Goal: Information Seeking & Learning: Find specific fact

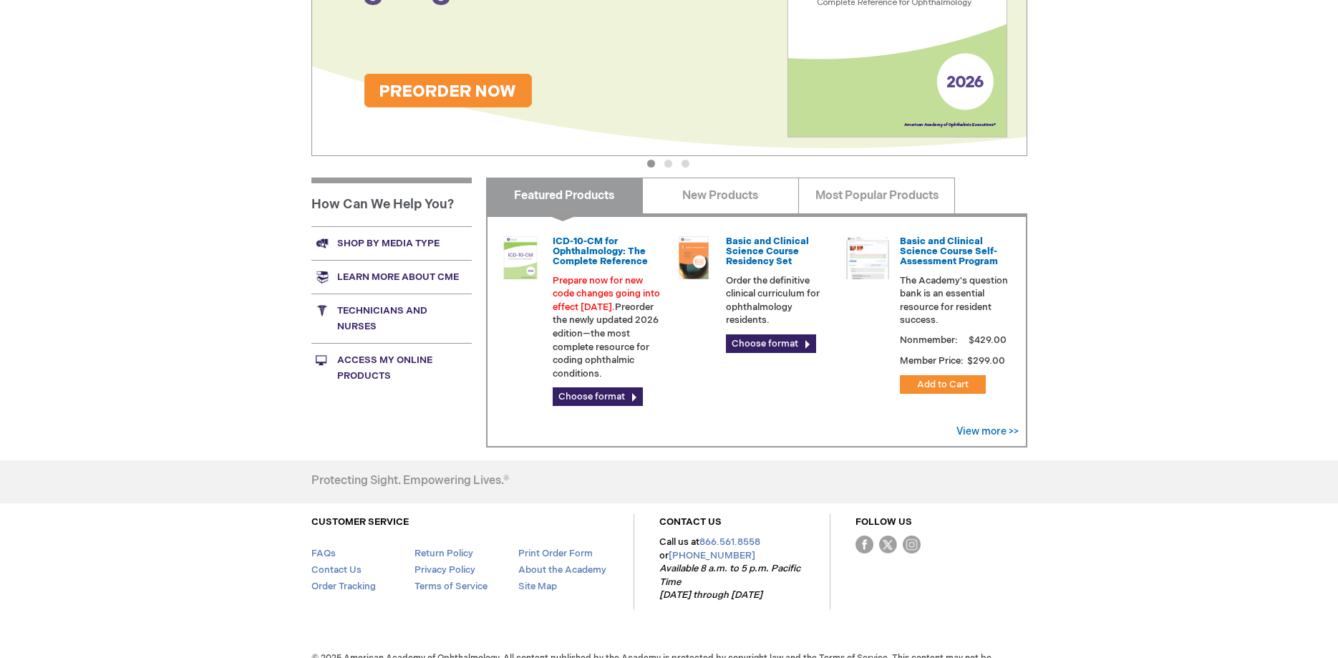
scroll to position [363, 0]
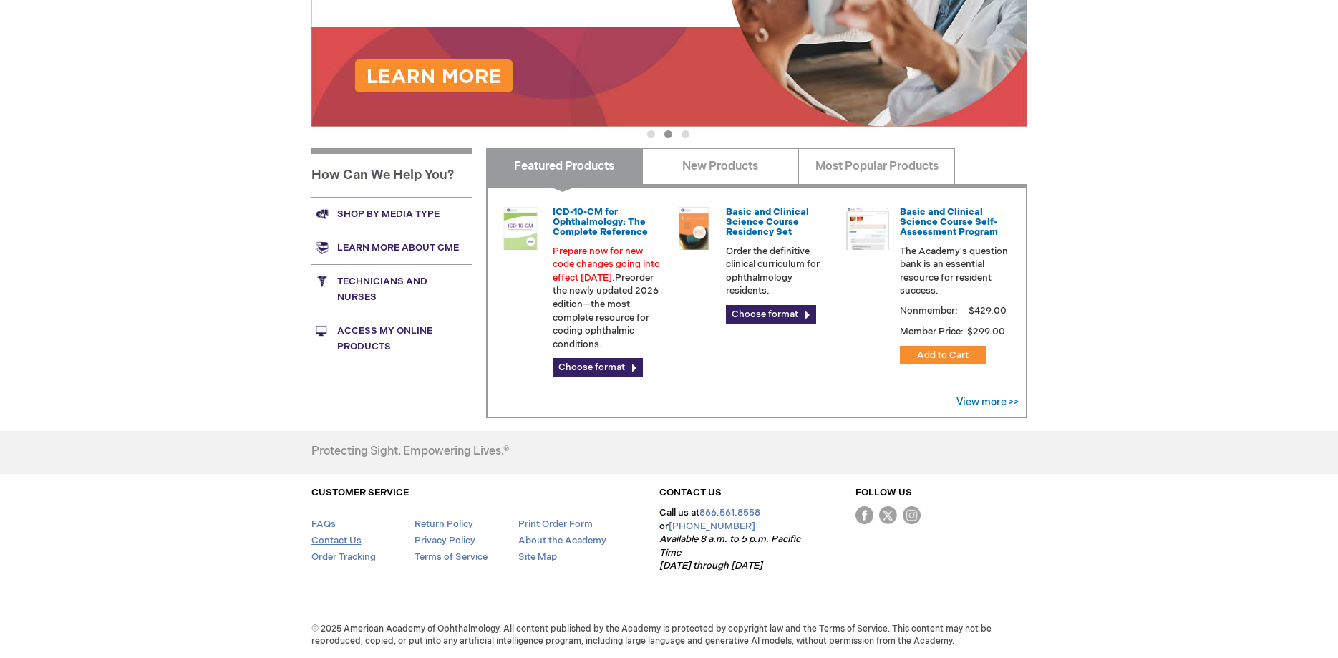
click at [336, 545] on link "Contact Us" at bounding box center [337, 540] width 50 height 11
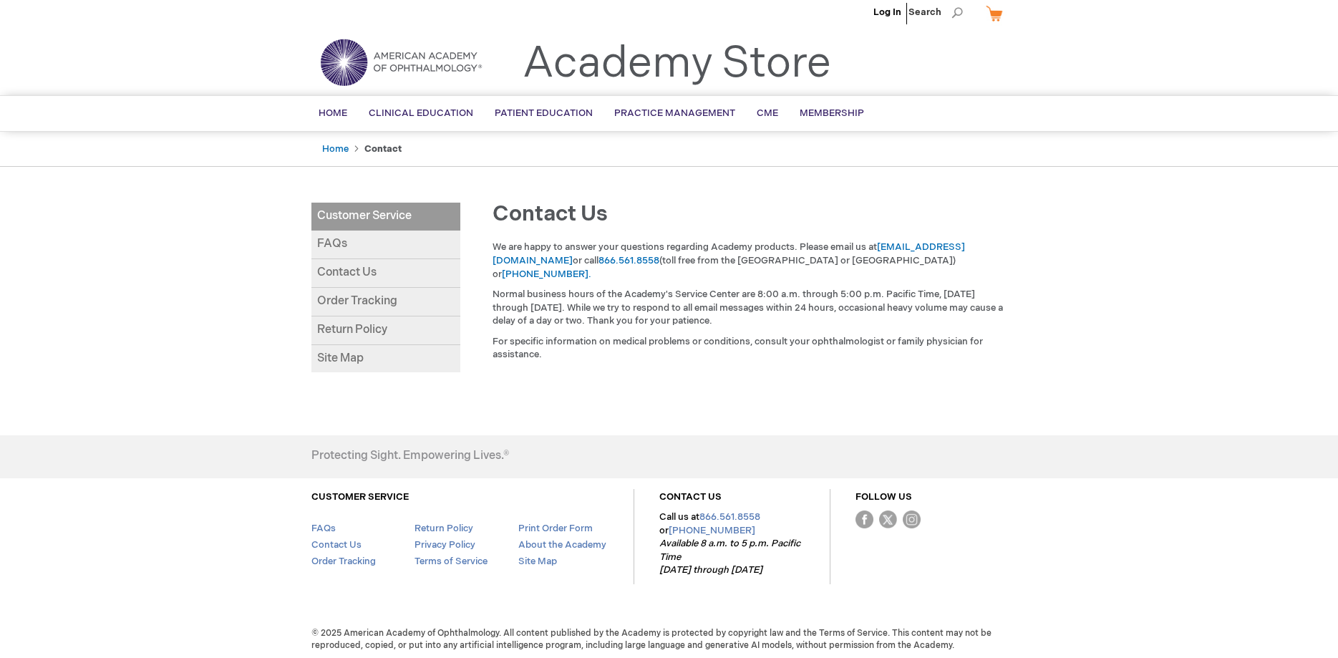
scroll to position [14, 0]
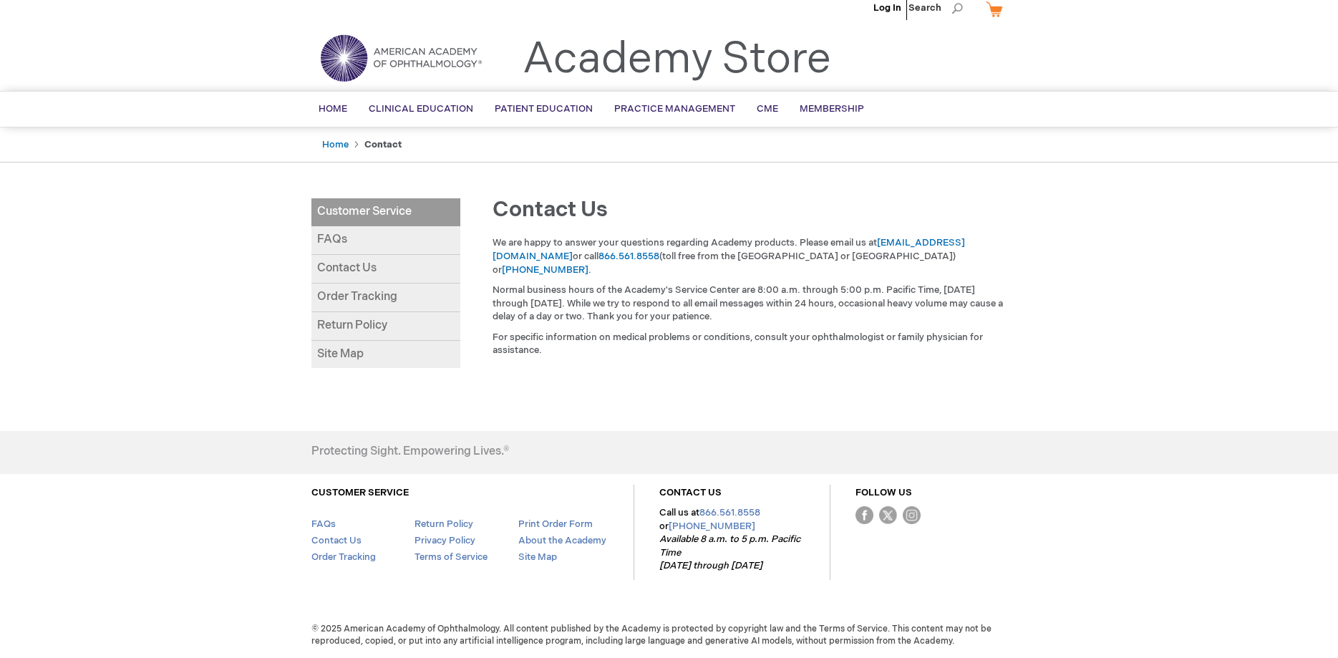
click at [367, 292] on link "Order Tracking" at bounding box center [386, 298] width 149 height 29
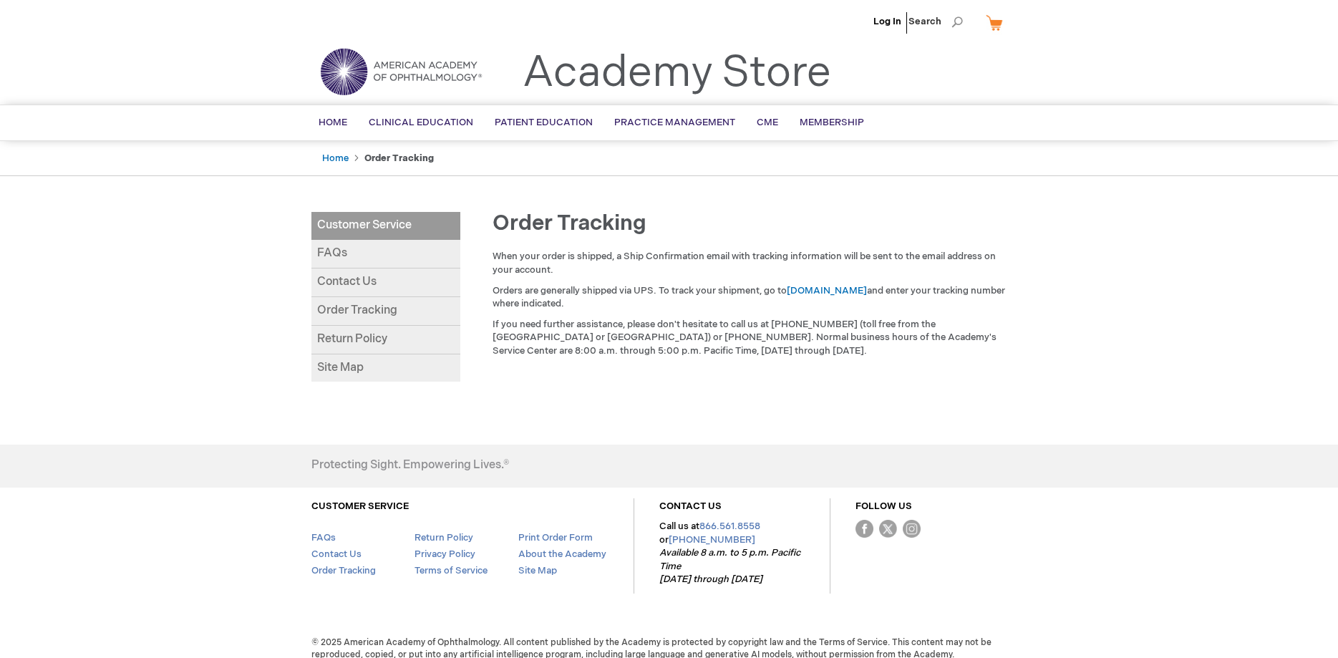
click at [366, 254] on link "FAQs" at bounding box center [386, 254] width 149 height 29
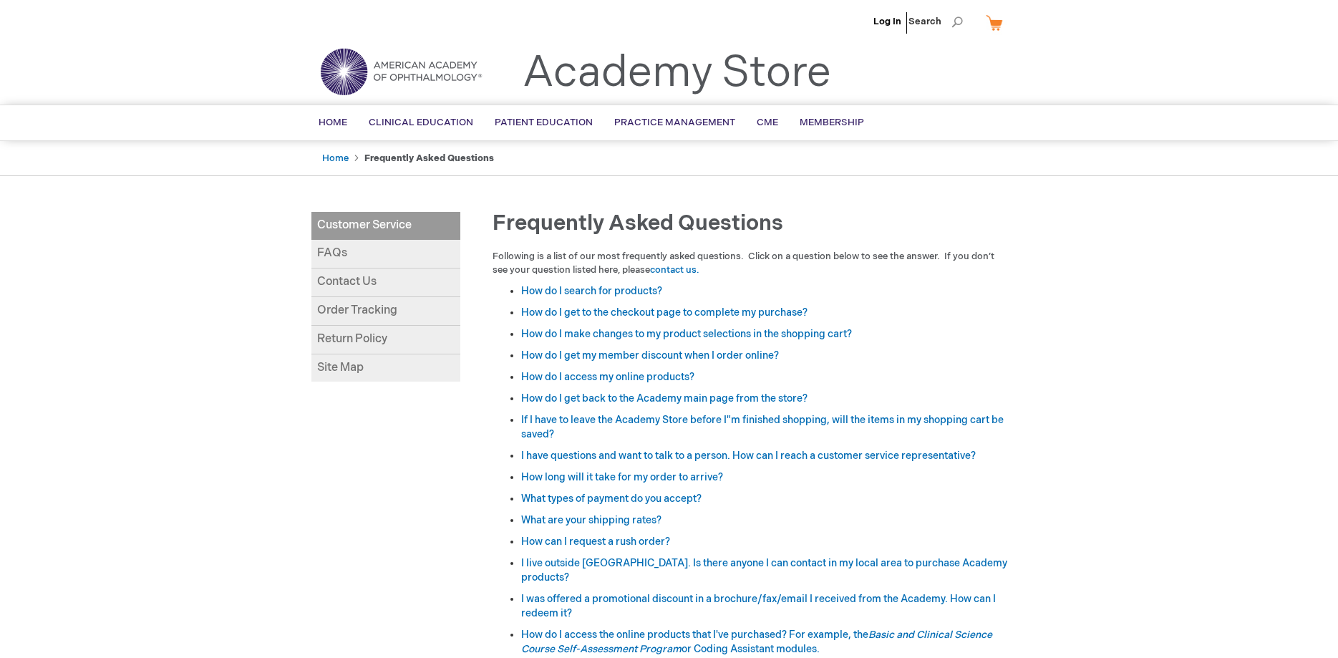
scroll to position [73, 0]
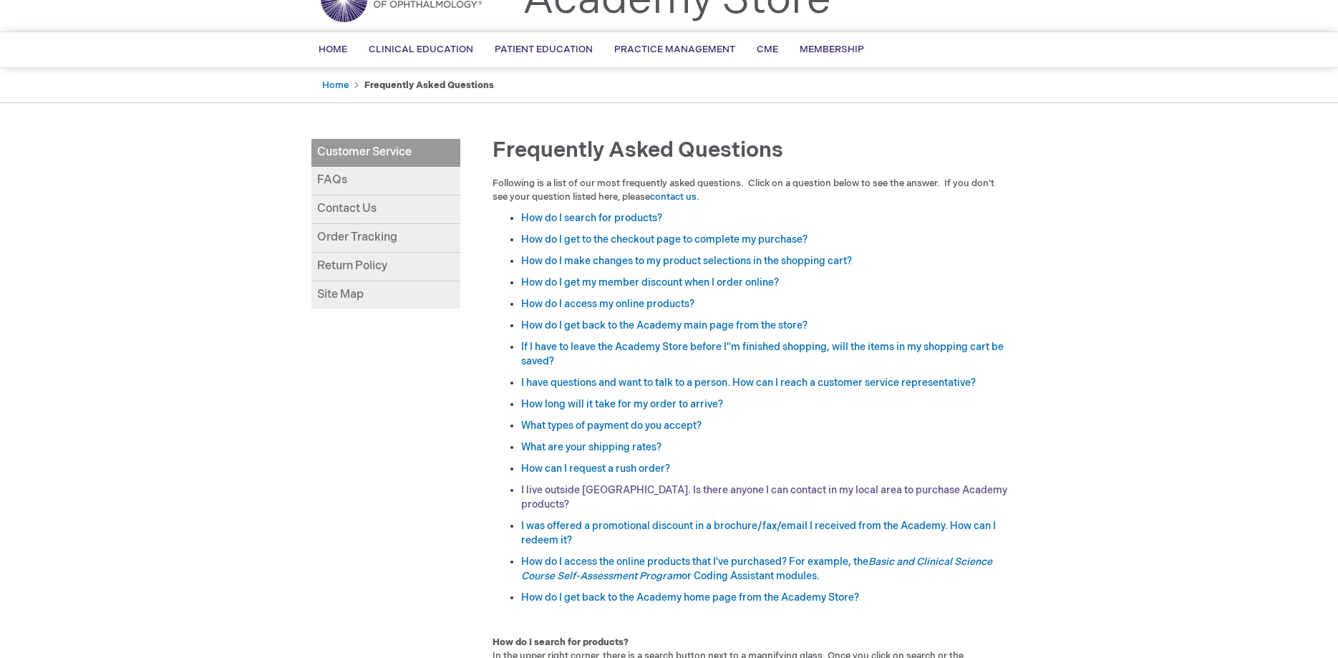
click at [748, 492] on link "I live outside the United States. Is there anyone I can contact in my local are…" at bounding box center [764, 497] width 486 height 26
